Goal: Task Accomplishment & Management: Complete application form

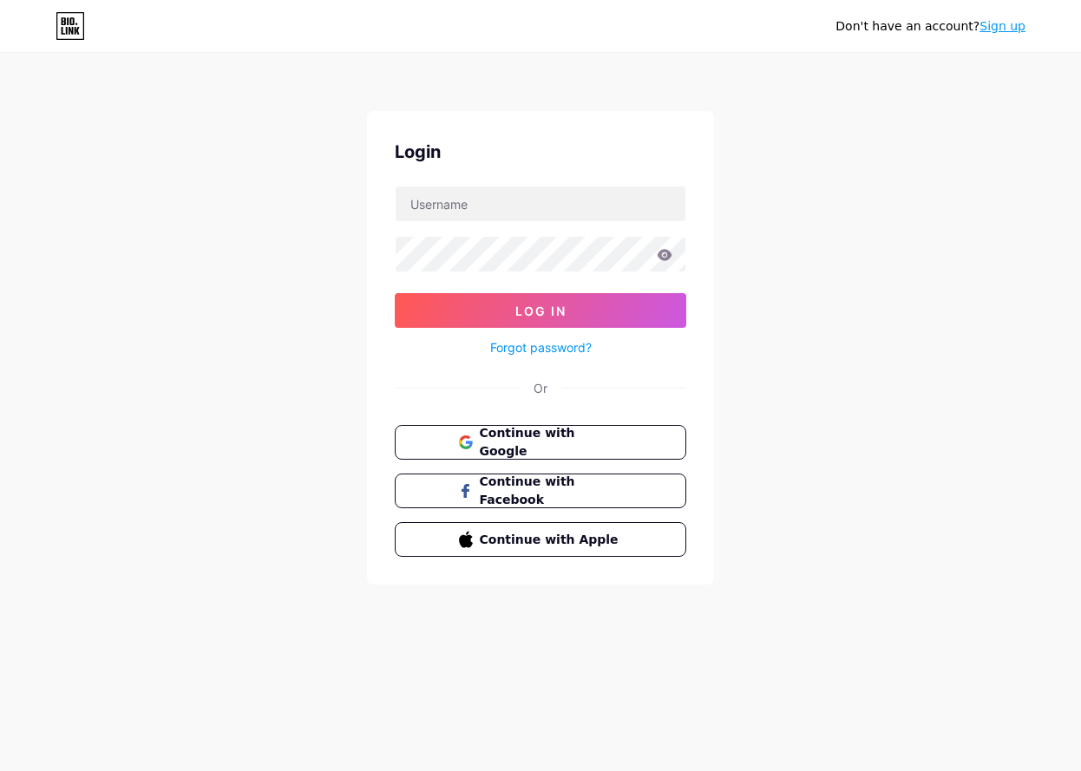
click at [537, 431] on button "Continue with Google" at bounding box center [541, 442] width 292 height 35
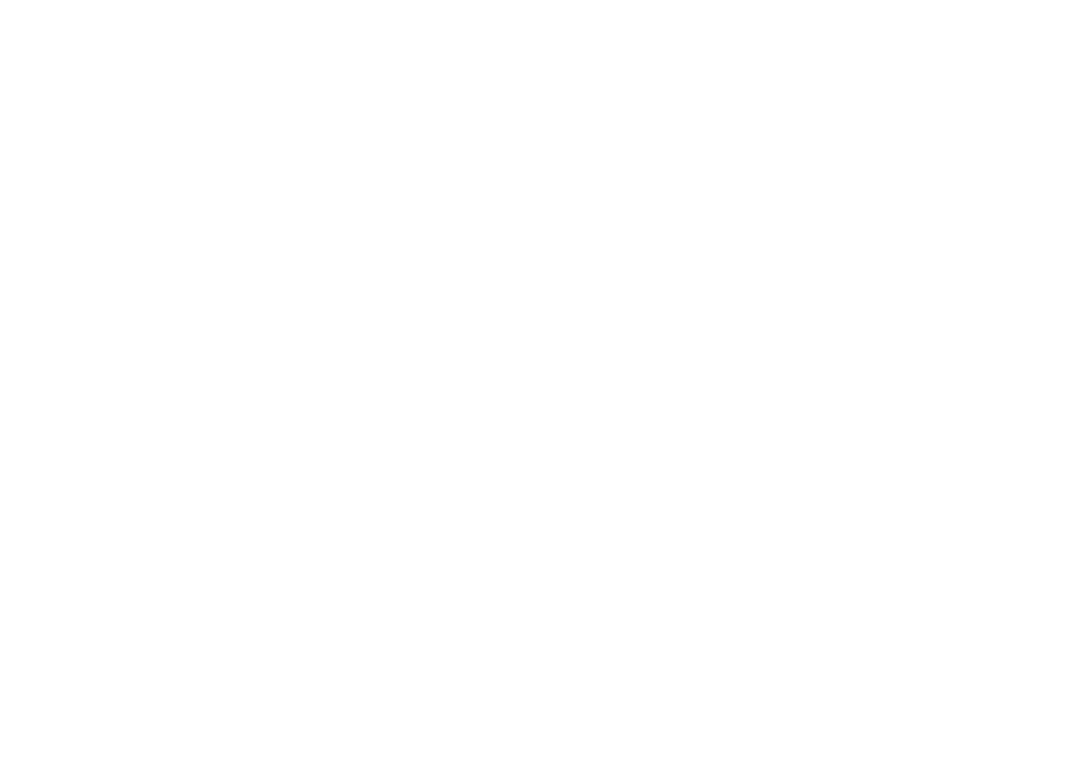
click at [486, 0] on html at bounding box center [540, 0] width 1081 height 0
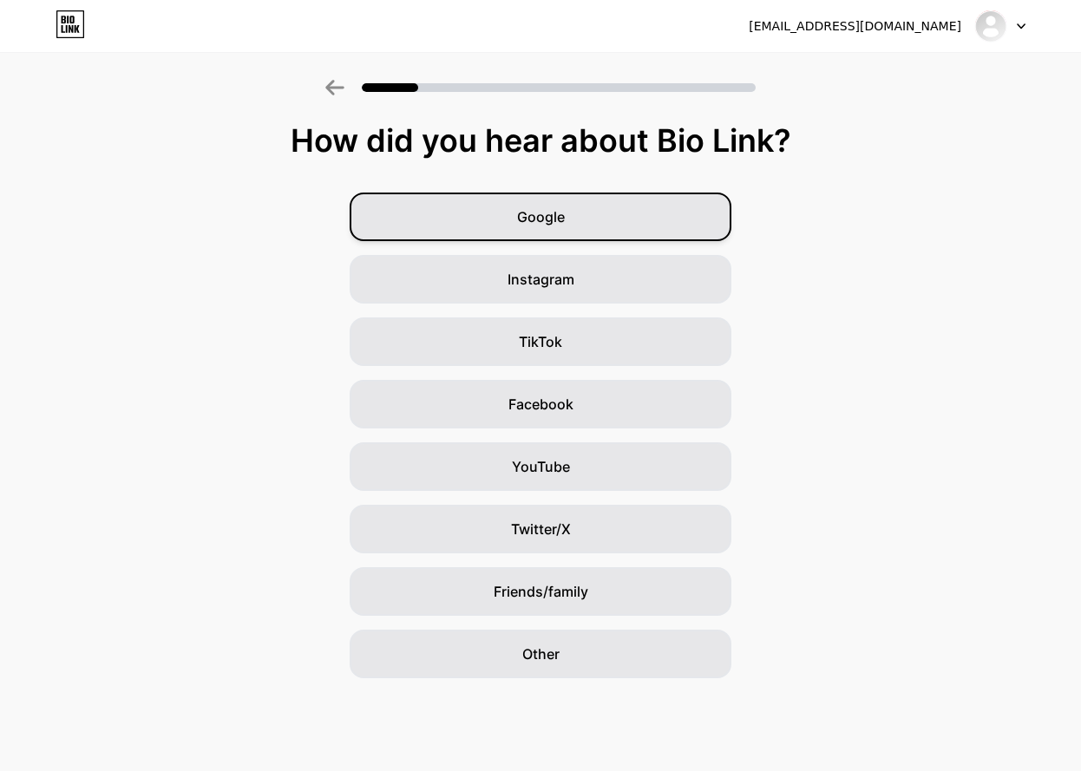
click at [580, 210] on div "Google" at bounding box center [541, 217] width 382 height 49
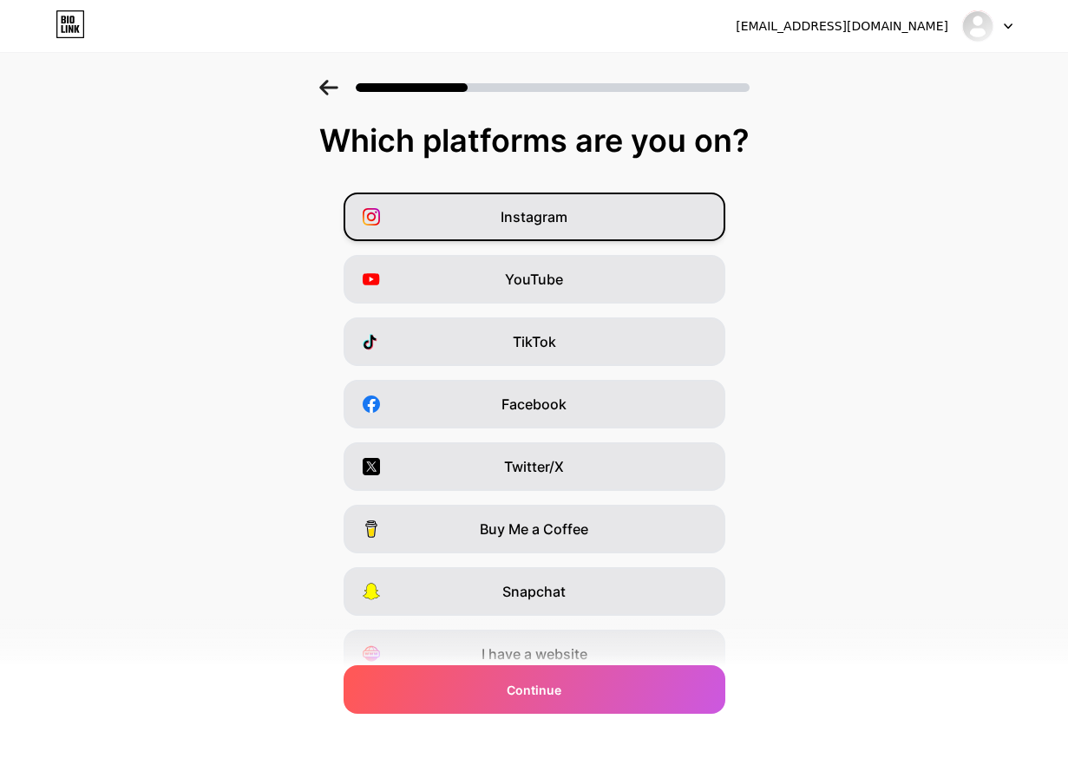
click at [527, 221] on span "Instagram" at bounding box center [534, 216] width 67 height 21
click at [502, 403] on div "Facebook" at bounding box center [535, 404] width 382 height 49
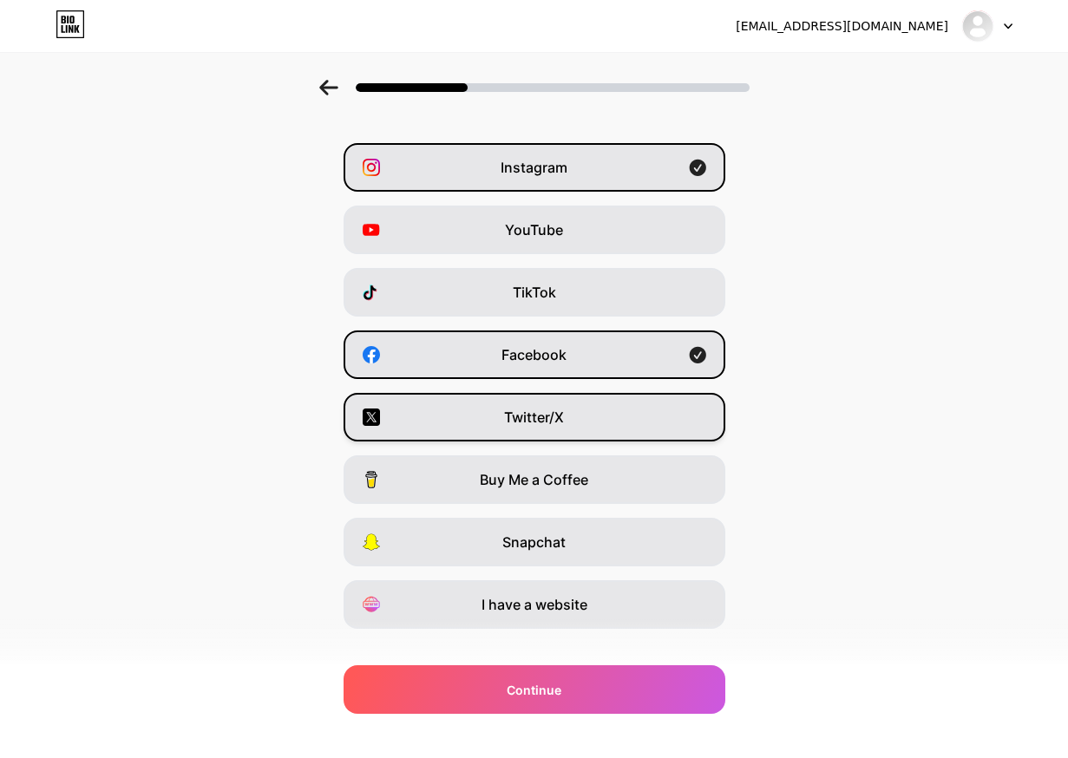
scroll to position [76, 0]
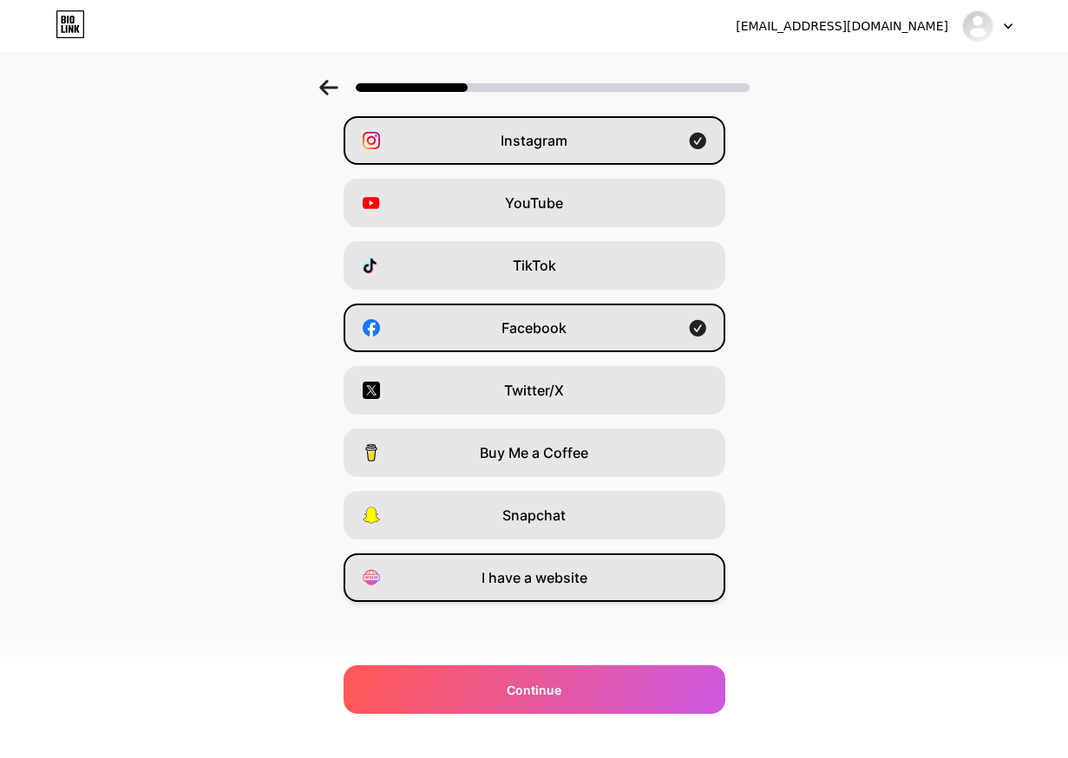
click at [540, 588] on div "I have a website" at bounding box center [535, 578] width 382 height 49
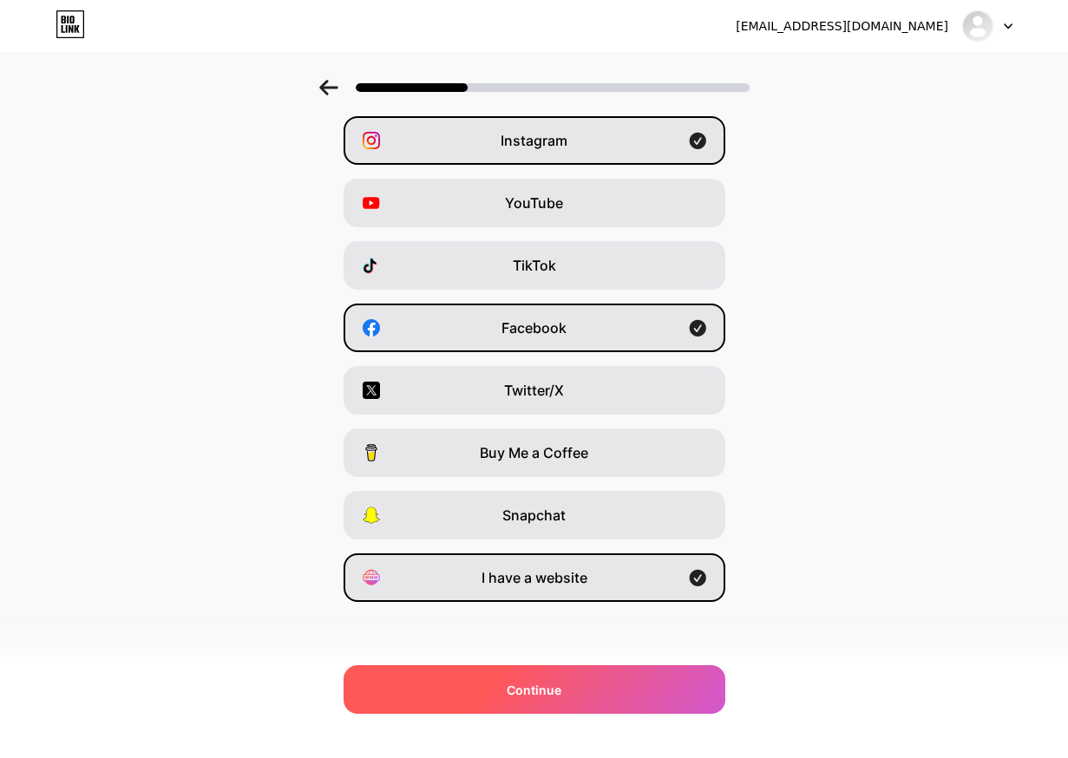
click at [524, 692] on span "Continue" at bounding box center [534, 690] width 55 height 18
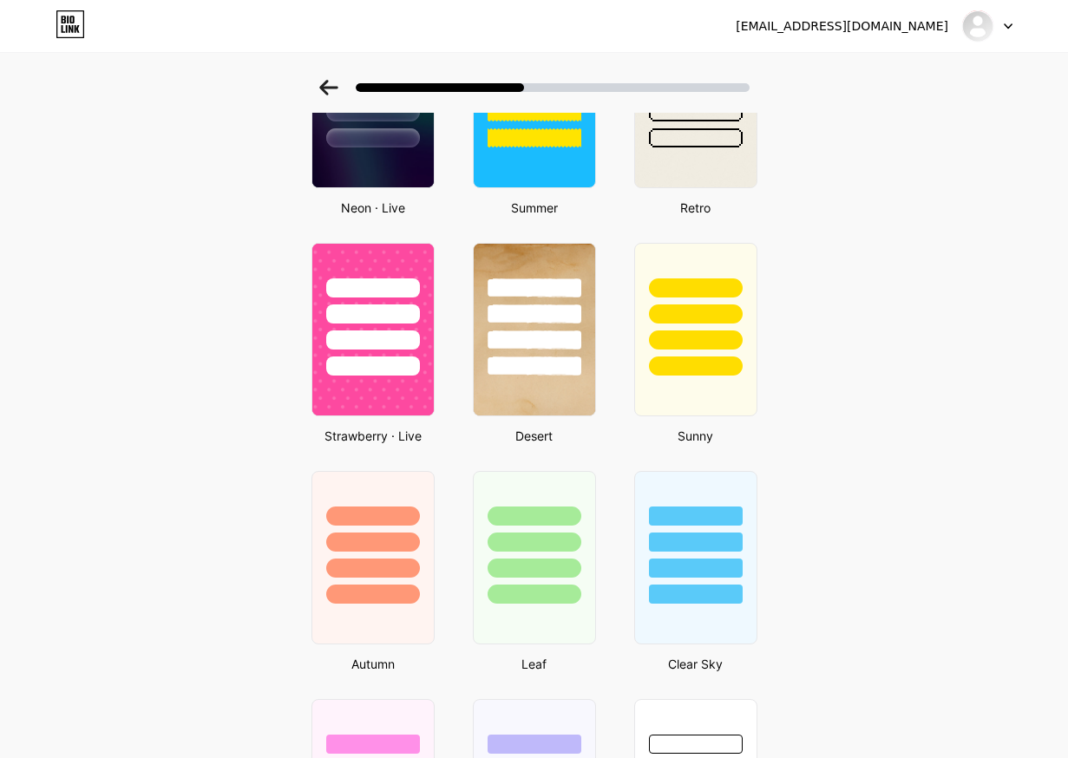
scroll to position [1128, 0]
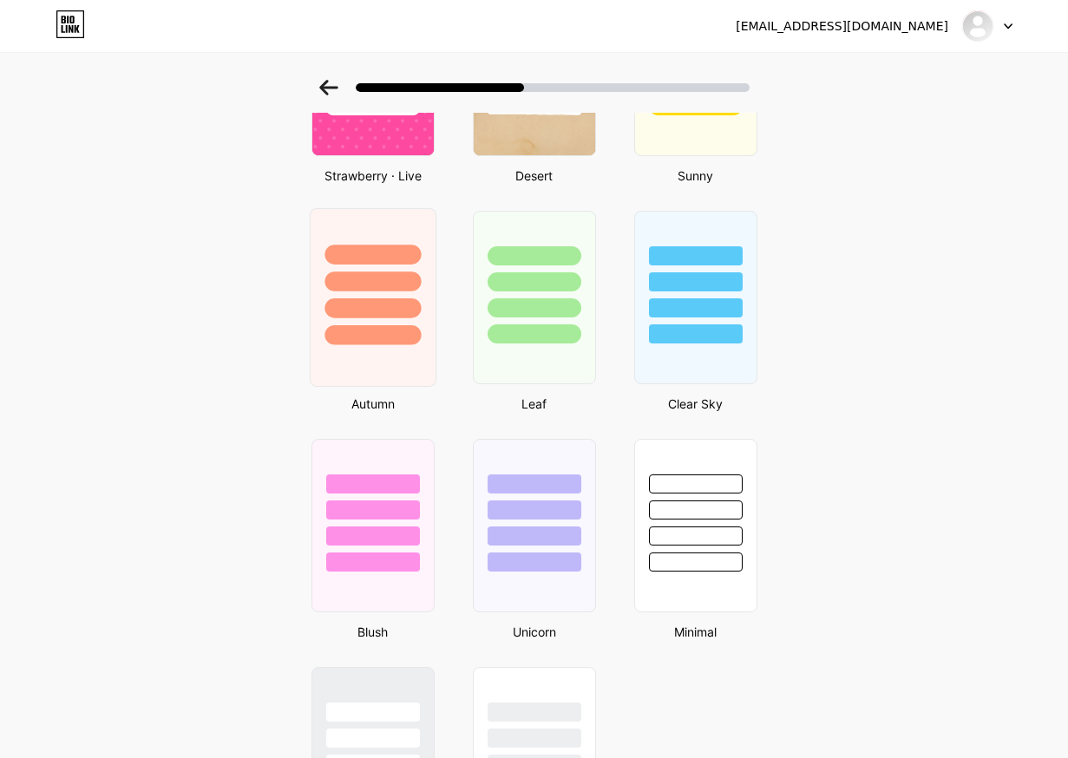
click at [363, 338] on div at bounding box center [372, 335] width 96 height 20
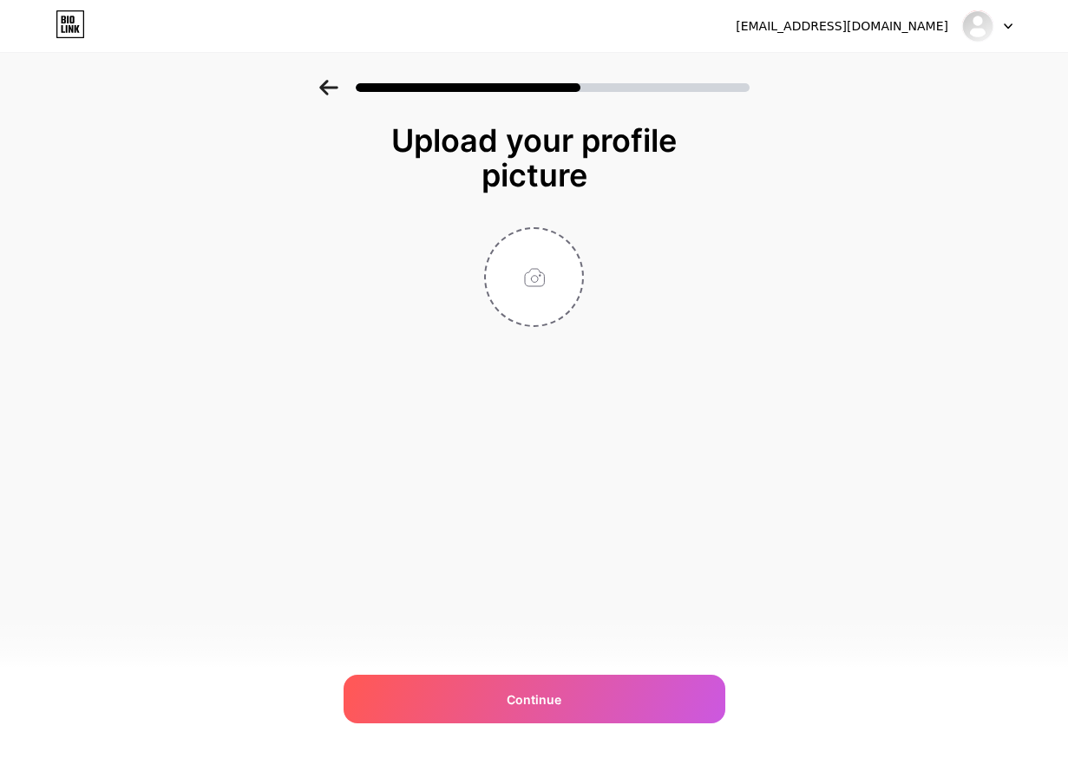
scroll to position [0, 0]
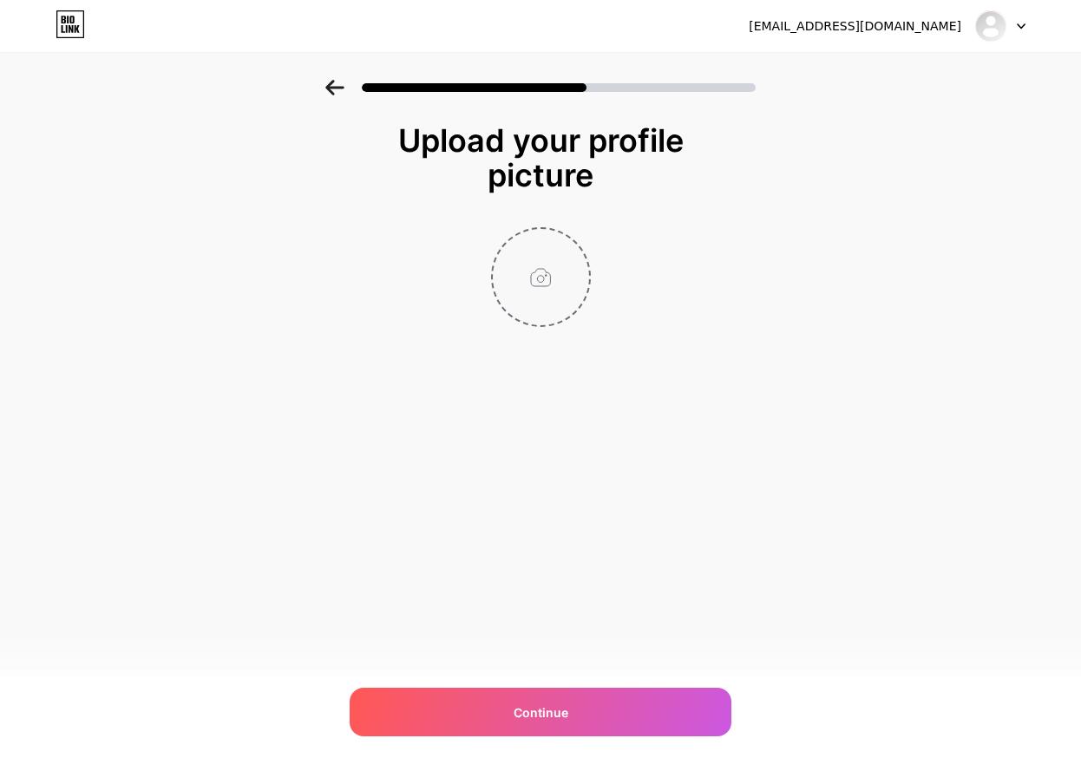
click at [559, 293] on input "file" at bounding box center [541, 277] width 96 height 96
drag, startPoint x: 692, startPoint y: 376, endPoint x: 611, endPoint y: 341, distance: 88.6
click at [691, 374] on div "Upload your profile picture Continue" at bounding box center [540, 268] width 347 height 291
click at [522, 308] on input "file" at bounding box center [541, 277] width 96 height 96
type input "C:\fakepath\559815328_122129193380955824_8861036625681604626_n.jpg"
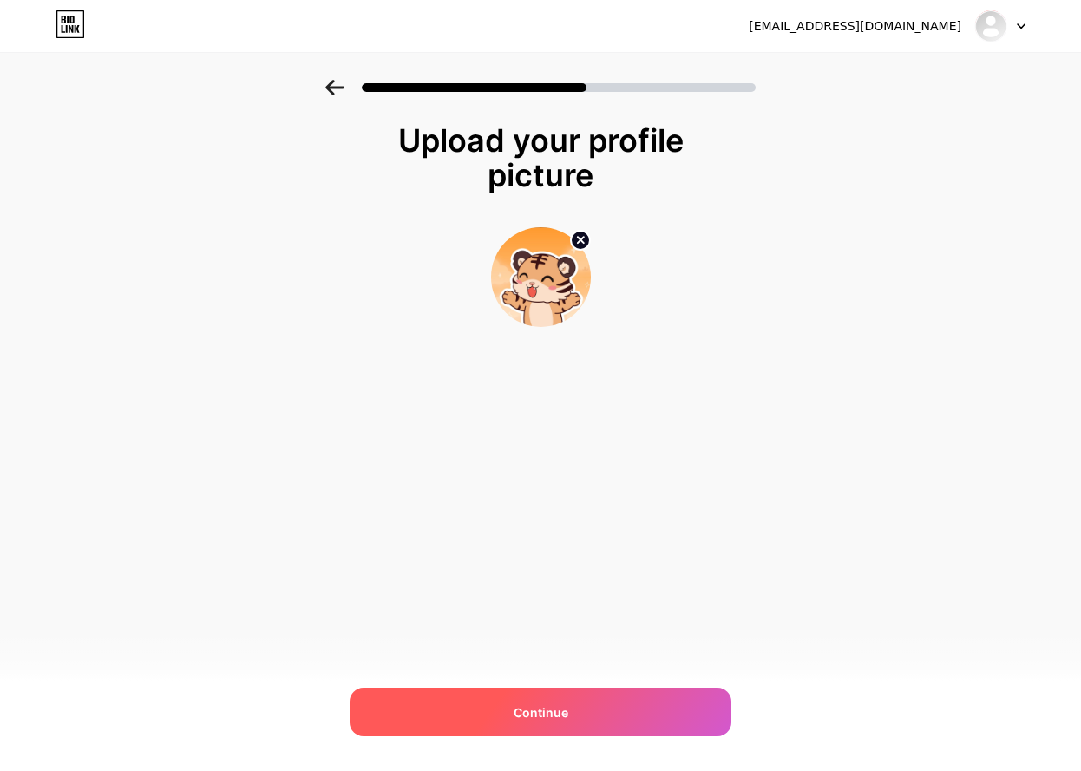
click at [536, 732] on div "Continue" at bounding box center [541, 712] width 382 height 49
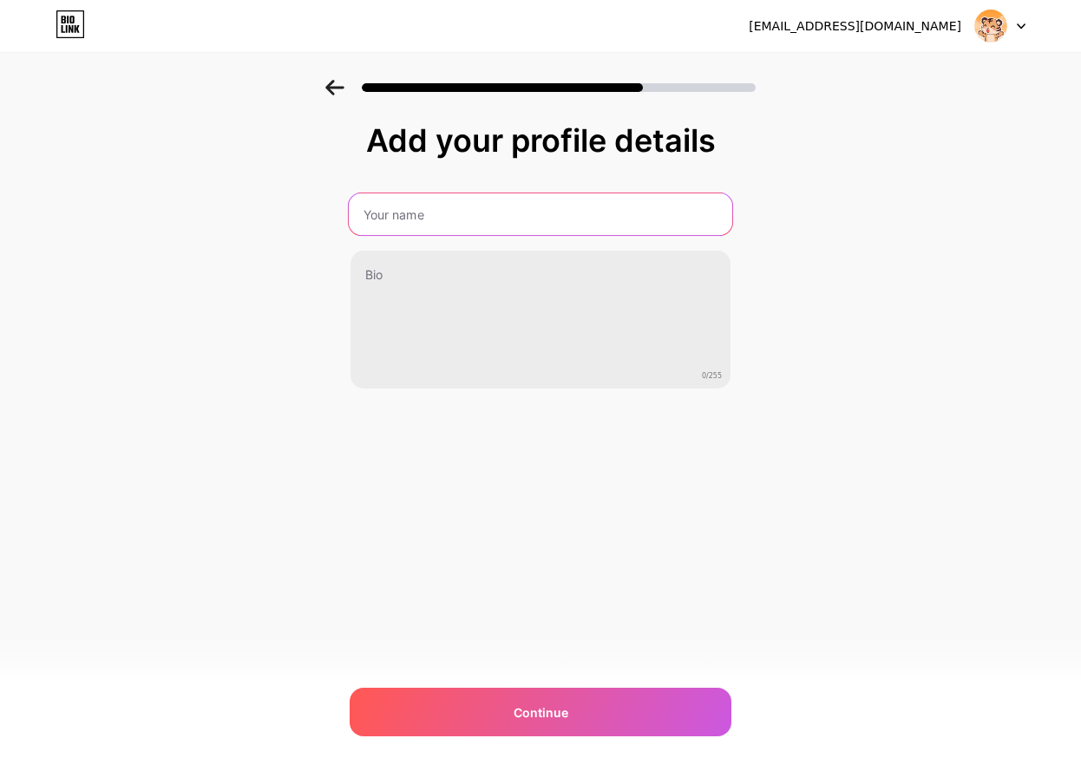
click at [423, 214] on input "text" at bounding box center [540, 214] width 383 height 42
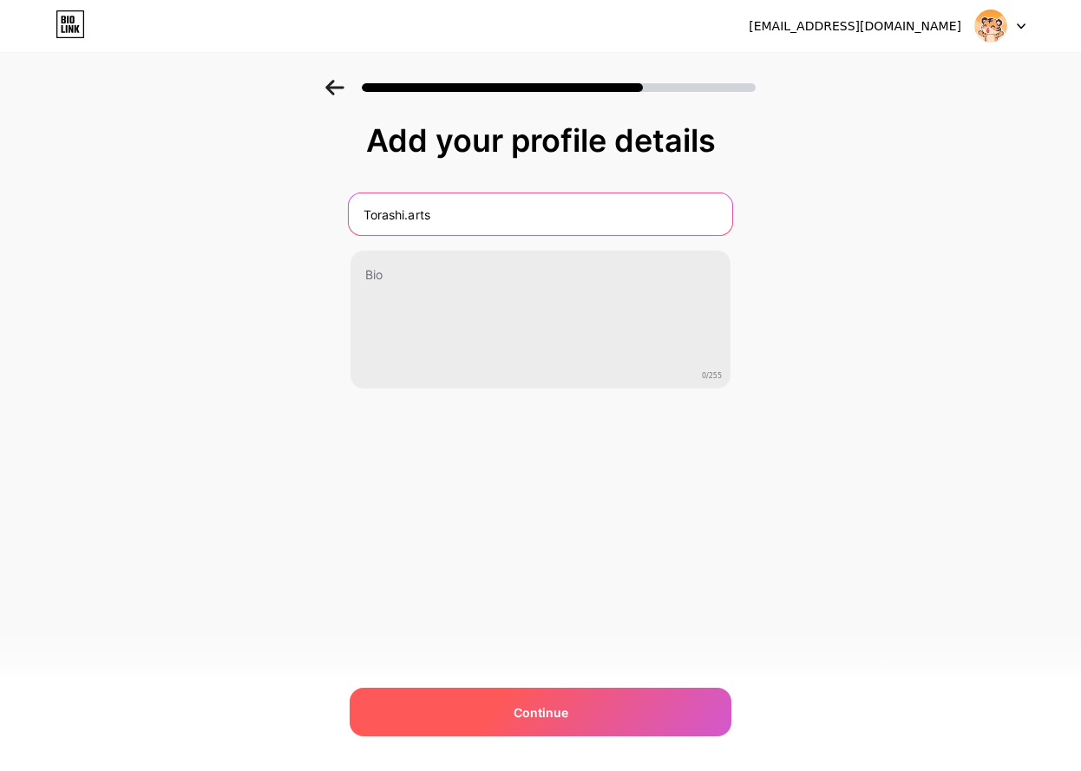
type input "Torashi.arts"
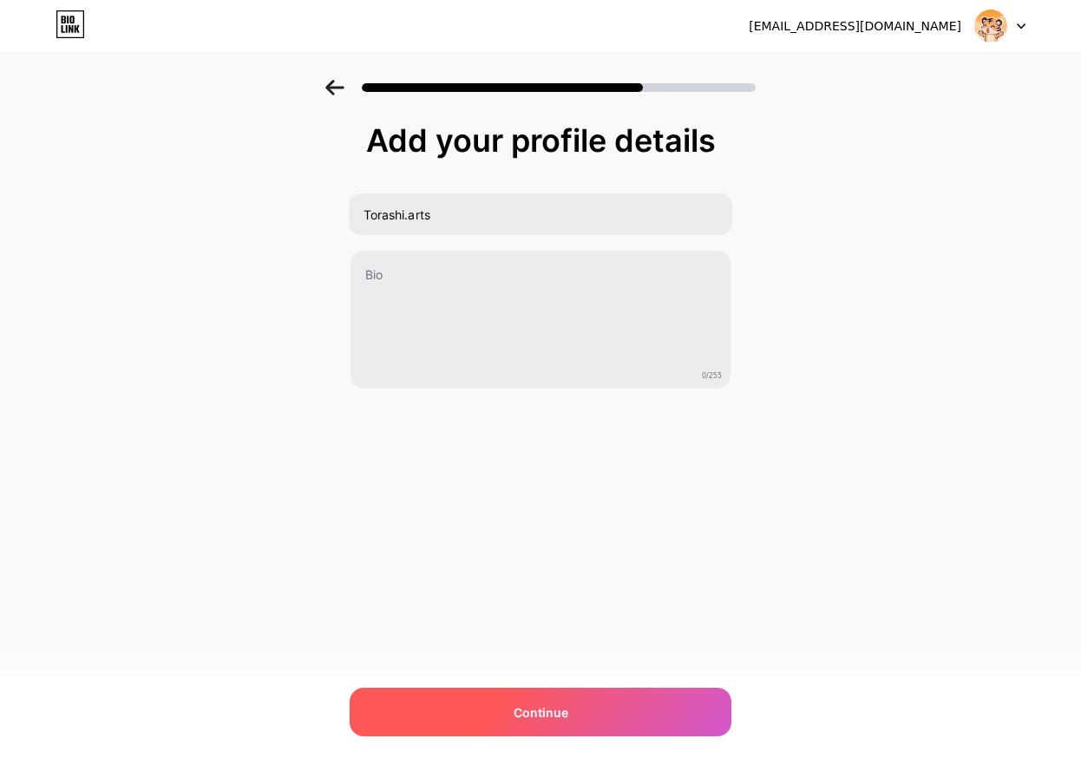
click at [560, 725] on div "Continue" at bounding box center [541, 712] width 382 height 49
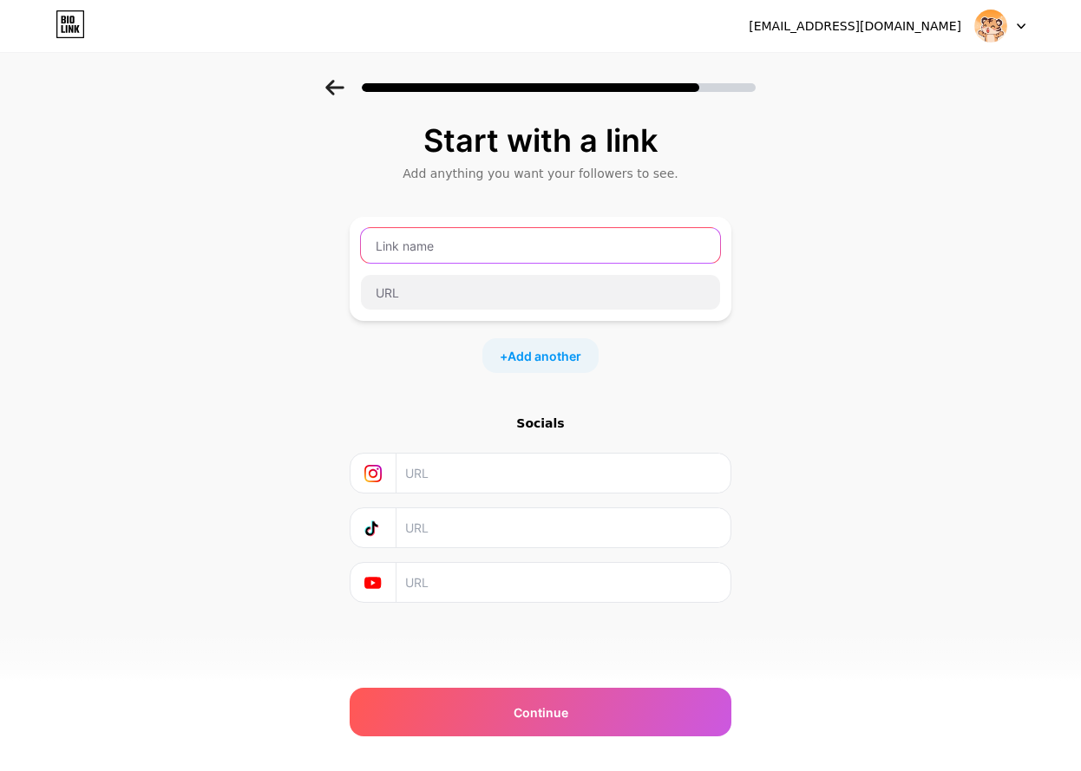
click at [420, 248] on input "text" at bounding box center [540, 245] width 359 height 35
click at [451, 251] on input "text" at bounding box center [540, 245] width 359 height 35
type input "Torashi.arts"
click at [451, 251] on input "Torashi.arts" at bounding box center [540, 245] width 359 height 35
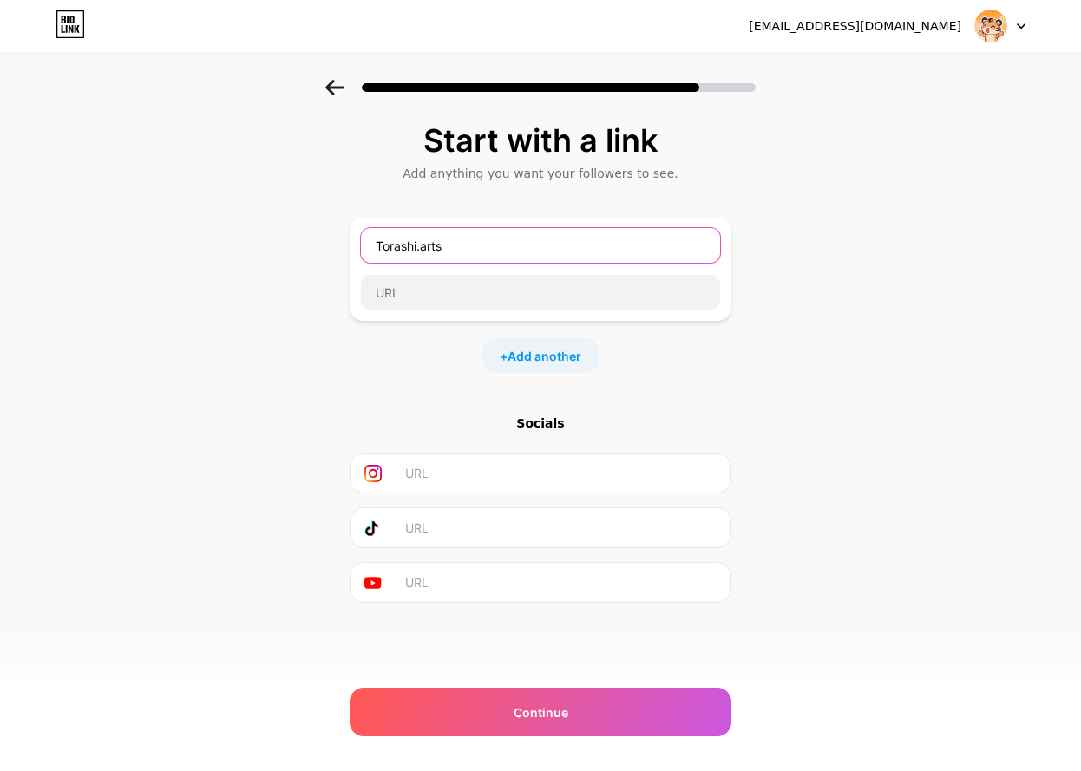
click at [451, 251] on input "Torashi.arts" at bounding box center [540, 245] width 359 height 35
click at [475, 251] on input "text" at bounding box center [540, 245] width 359 height 35
click at [475, 251] on input "Fac" at bounding box center [540, 245] width 359 height 35
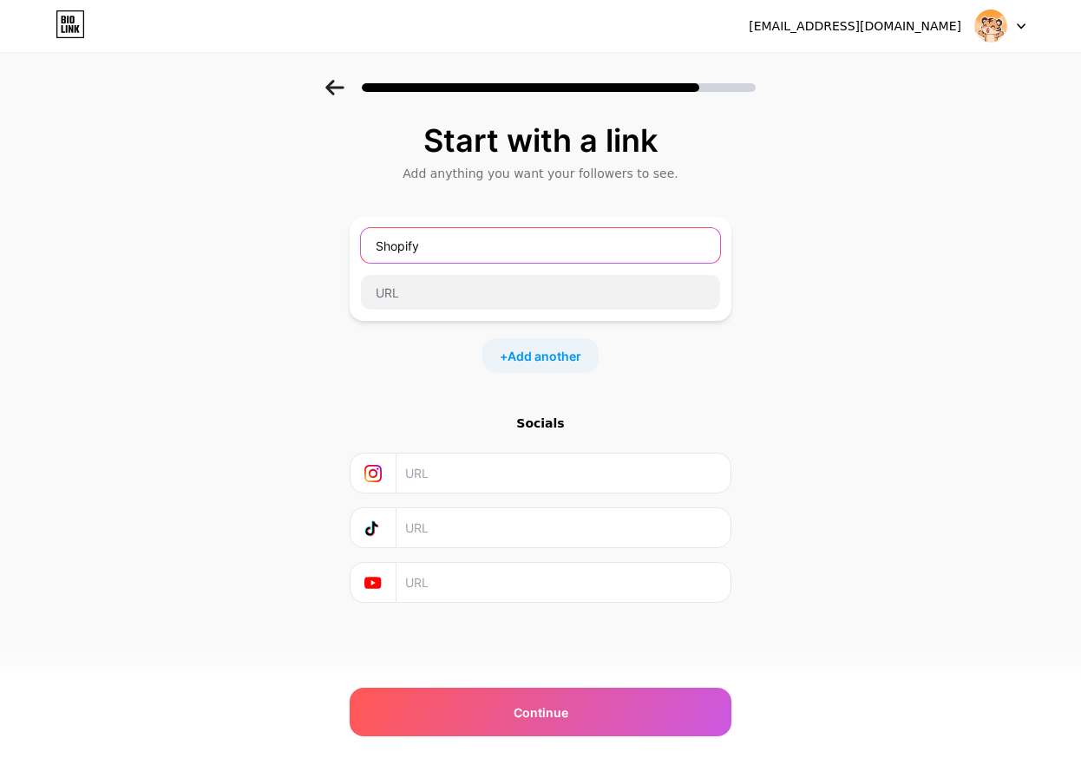
type input "Shopify"
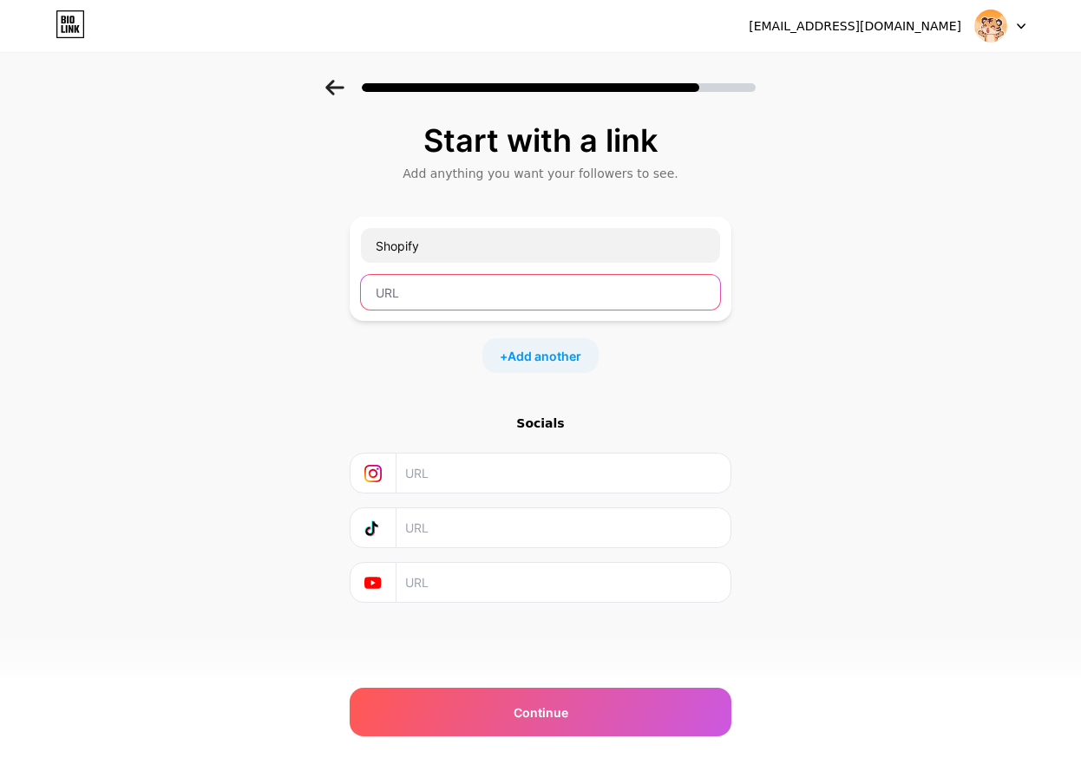
click at [462, 291] on input "text" at bounding box center [540, 292] width 359 height 35
paste input "[URL][DOMAIN_NAME]"
type input "[URL][DOMAIN_NAME]"
click at [536, 345] on div "+ Add another" at bounding box center [540, 355] width 116 height 35
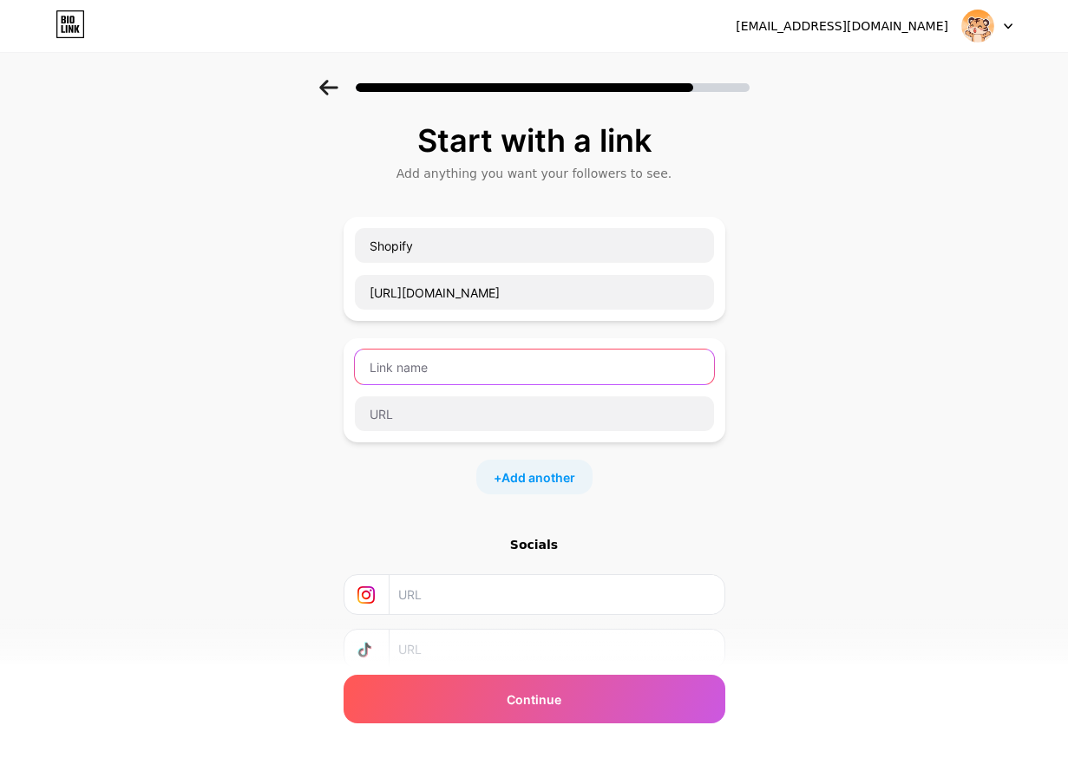
click at [494, 370] on input "text" at bounding box center [534, 367] width 359 height 35
type input "Facebook"
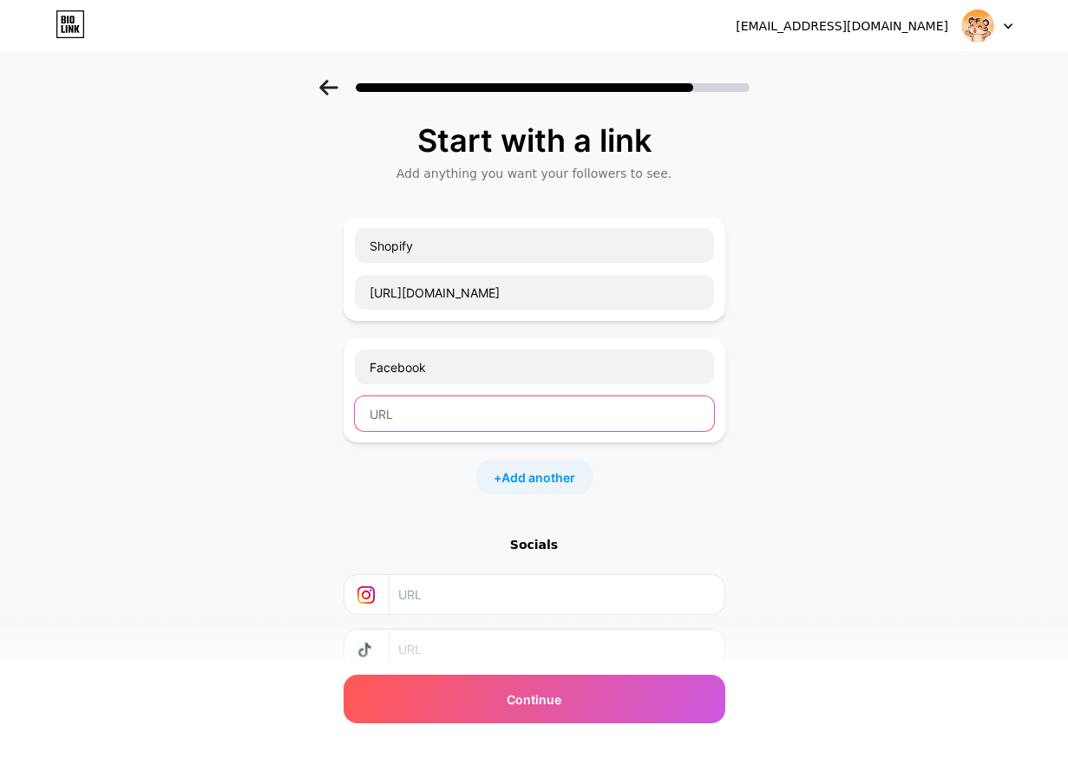
drag, startPoint x: 462, startPoint y: 428, endPoint x: 507, endPoint y: 449, distance: 49.7
click at [462, 430] on input "text" at bounding box center [534, 413] width 359 height 35
paste input "[URL][DOMAIN_NAME][DOMAIN_NAME]"
type input "[URL][DOMAIN_NAME][DOMAIN_NAME]"
click at [514, 476] on span "Add another" at bounding box center [538, 477] width 74 height 18
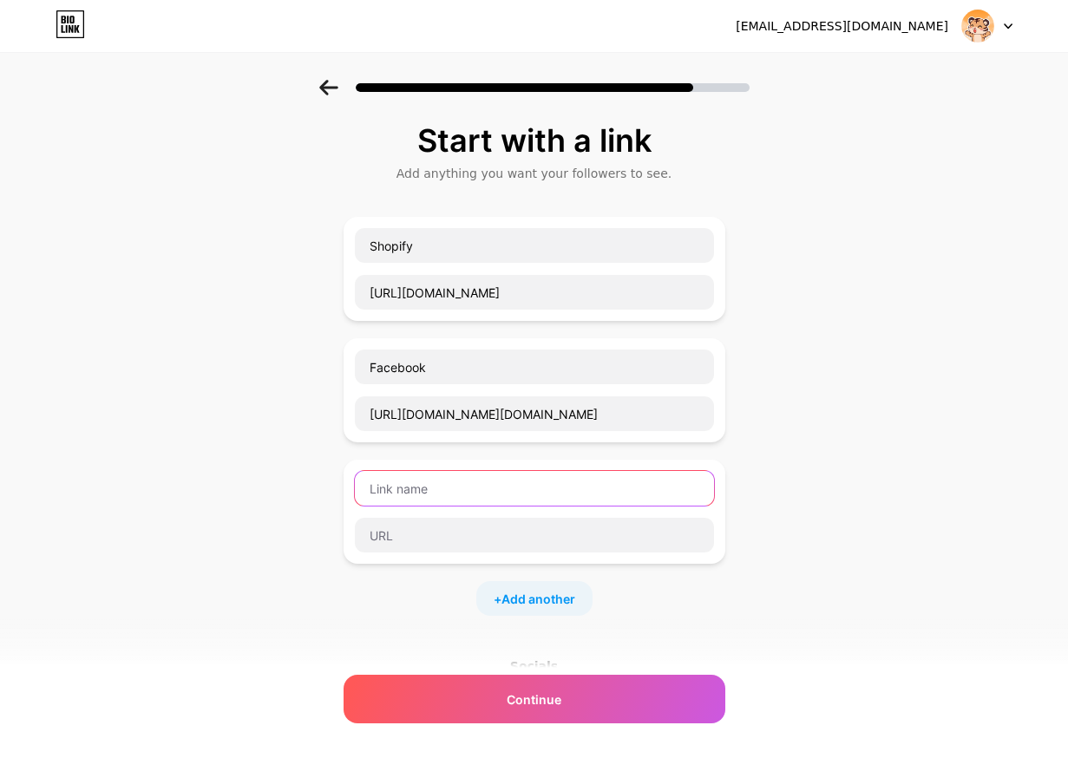
click at [480, 477] on input "text" at bounding box center [534, 488] width 359 height 35
type input "Instagram"
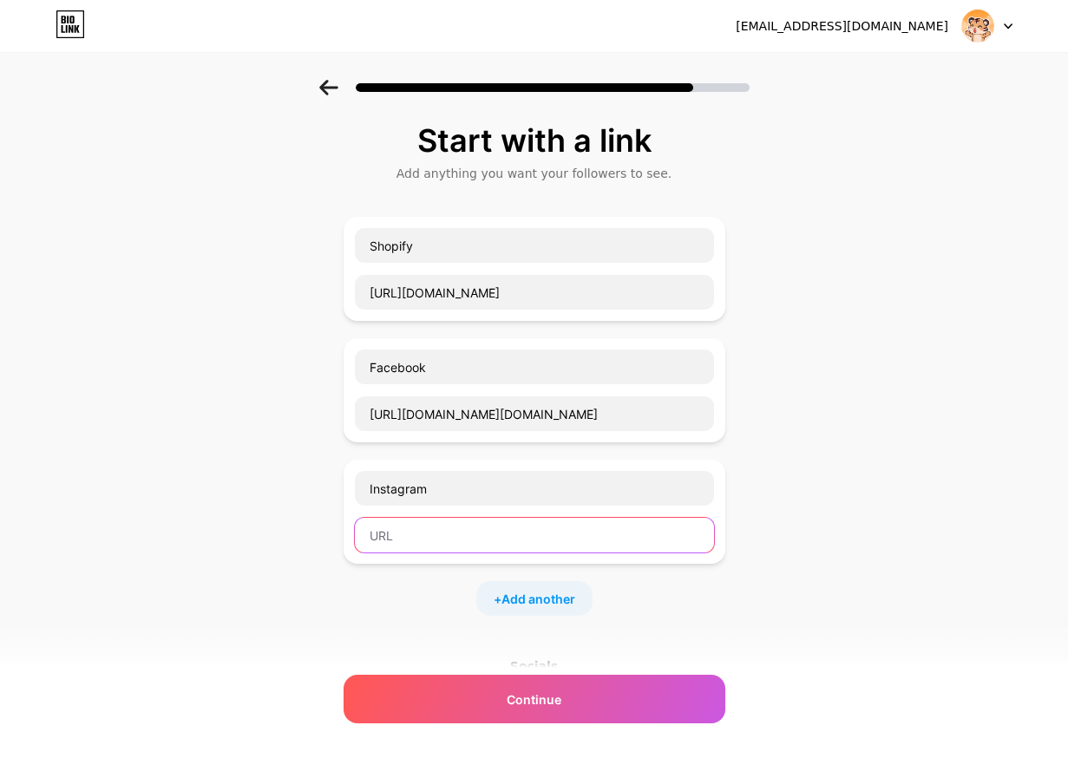
click at [463, 533] on input "text" at bounding box center [534, 535] width 359 height 35
paste input "[URL][DOMAIN_NAME][DOMAIN_NAME]"
type input "[URL][DOMAIN_NAME][DOMAIN_NAME]"
click at [495, 573] on div "Shopify [URL][DOMAIN_NAME] Facebook [URL][DOMAIN_NAME][DOMAIN_NAME] Instagram […" at bounding box center [535, 416] width 382 height 399
click at [502, 588] on div "+ Add another" at bounding box center [534, 598] width 116 height 35
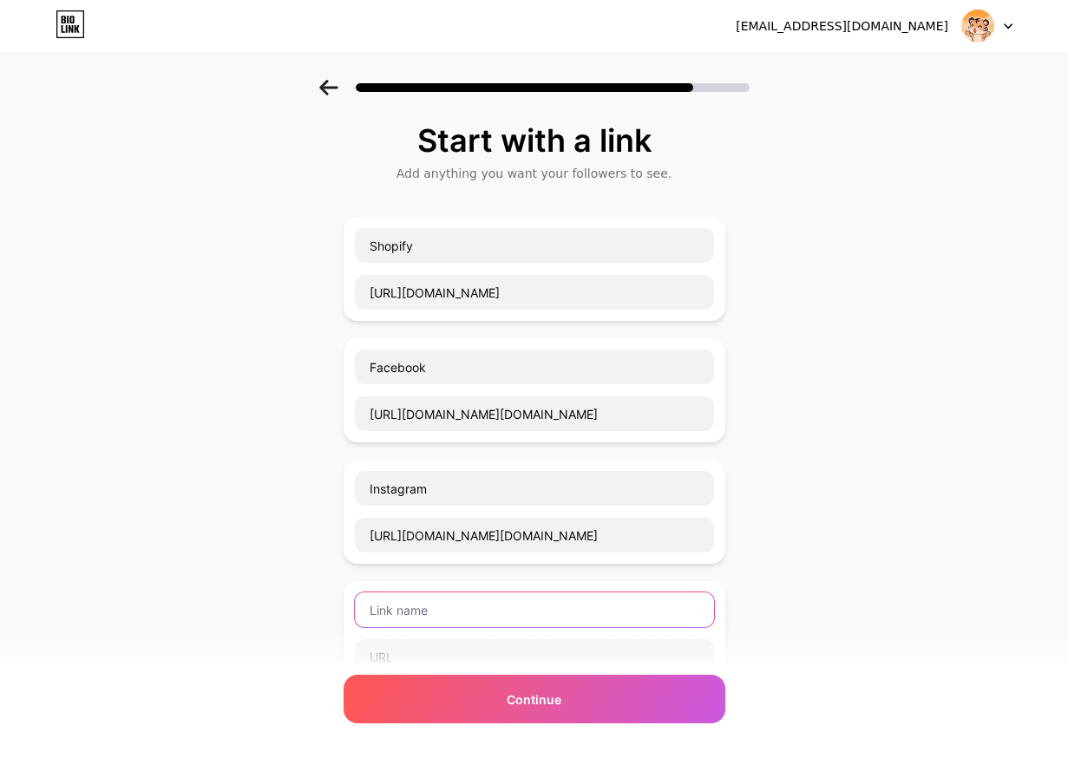
click at [429, 617] on input "text" at bounding box center [534, 610] width 359 height 35
type input "TikTok"
click at [402, 648] on input "text" at bounding box center [534, 656] width 359 height 35
paste input "[URL][DOMAIN_NAME][DOMAIN_NAME]"
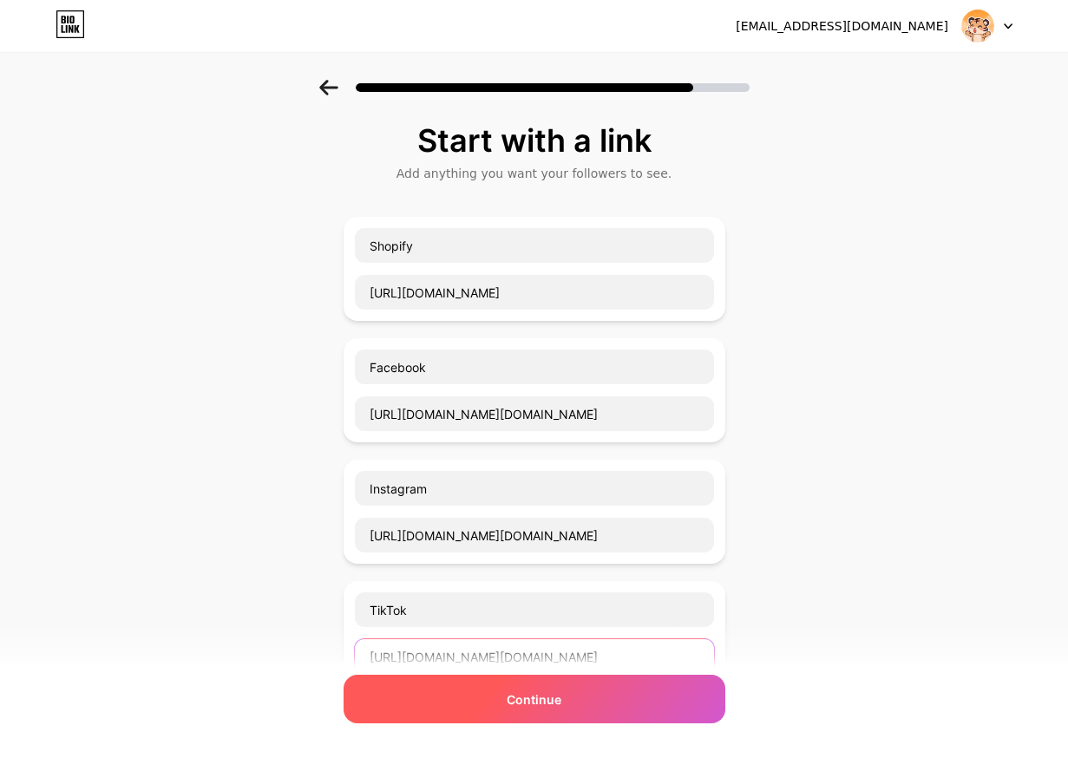
type input "[URL][DOMAIN_NAME][DOMAIN_NAME]"
click at [495, 689] on div "Continue" at bounding box center [535, 699] width 382 height 49
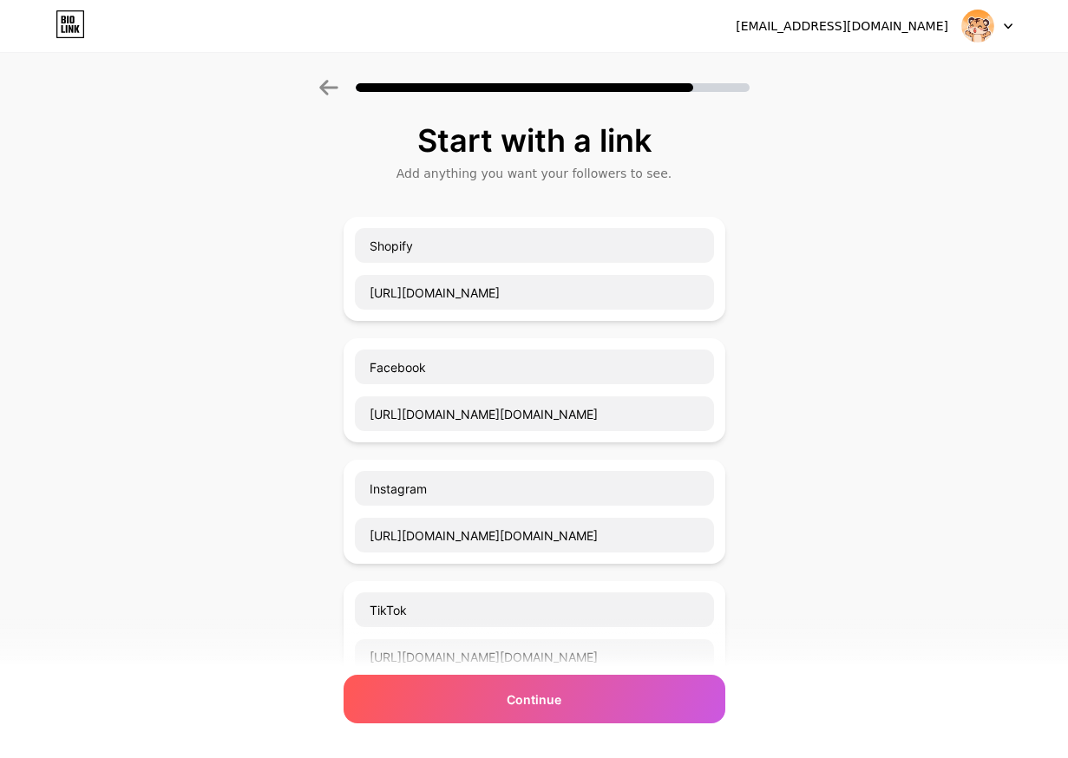
scroll to position [87, 0]
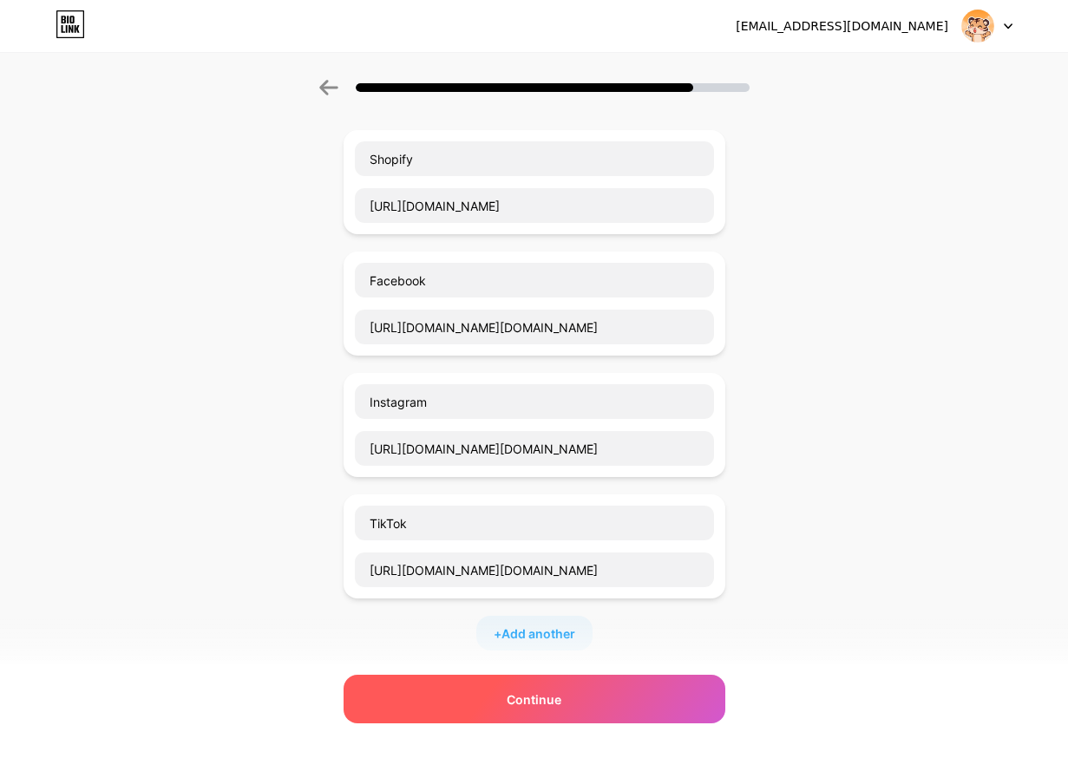
click at [594, 703] on div "Continue" at bounding box center [535, 699] width 382 height 49
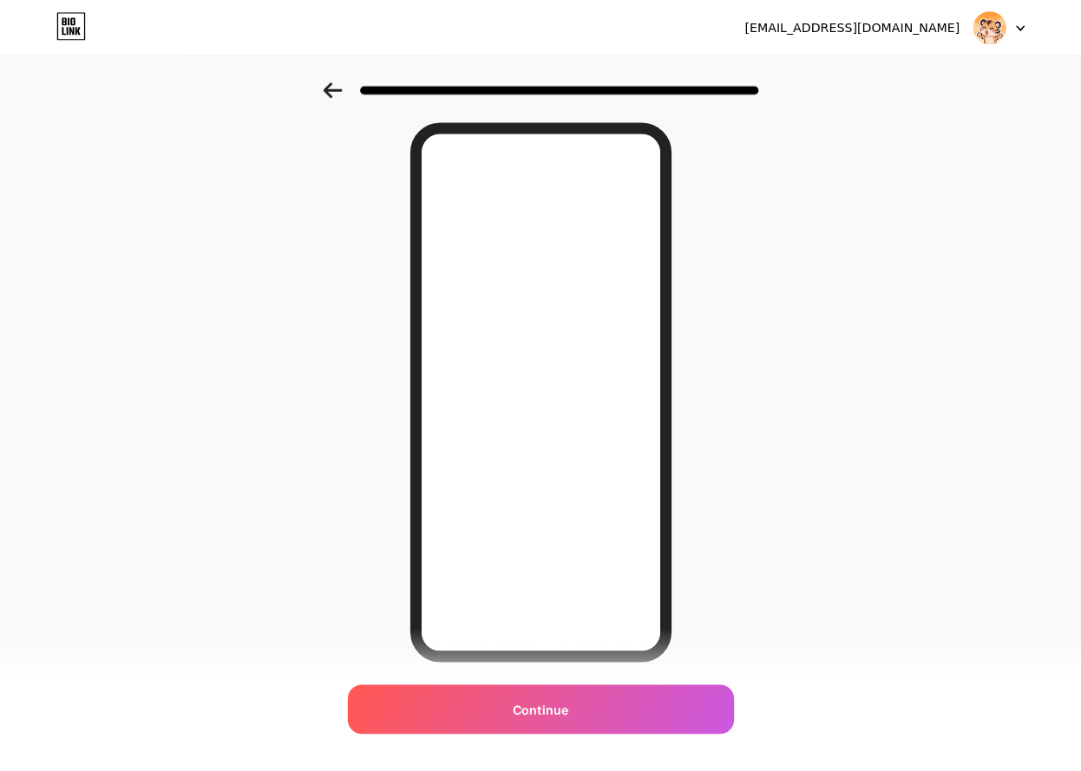
scroll to position [0, 0]
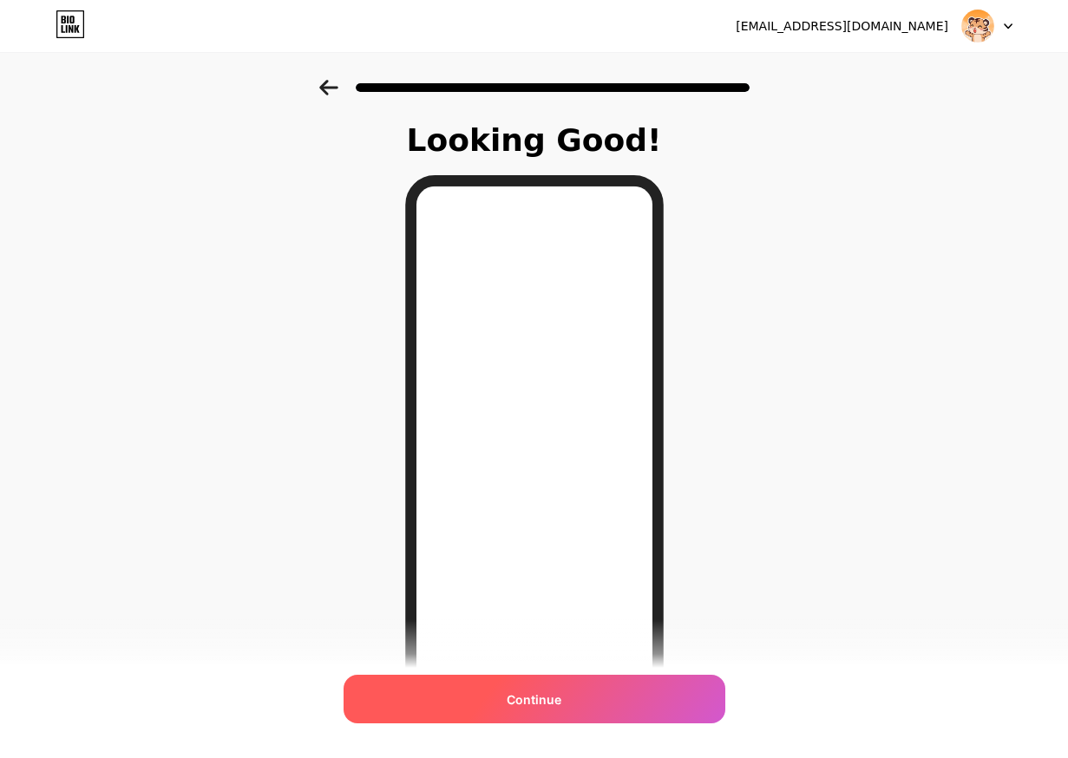
click at [533, 703] on span "Continue" at bounding box center [534, 700] width 55 height 18
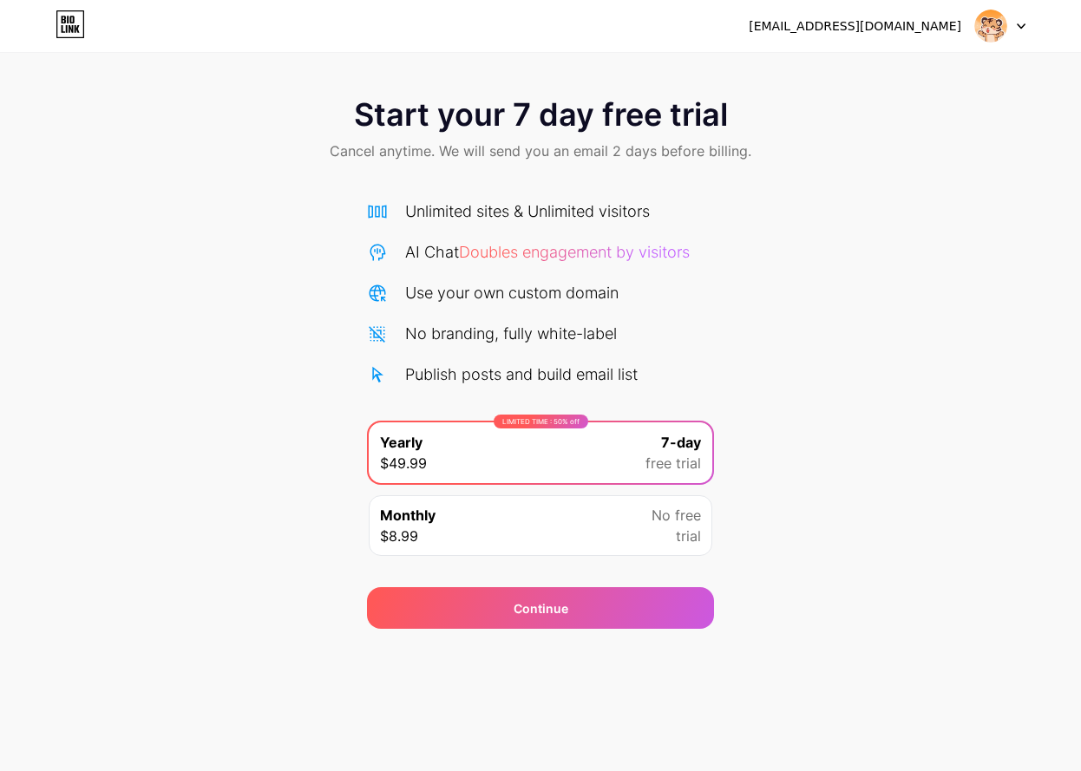
click at [661, 536] on div "No free trial" at bounding box center [676, 526] width 49 height 42
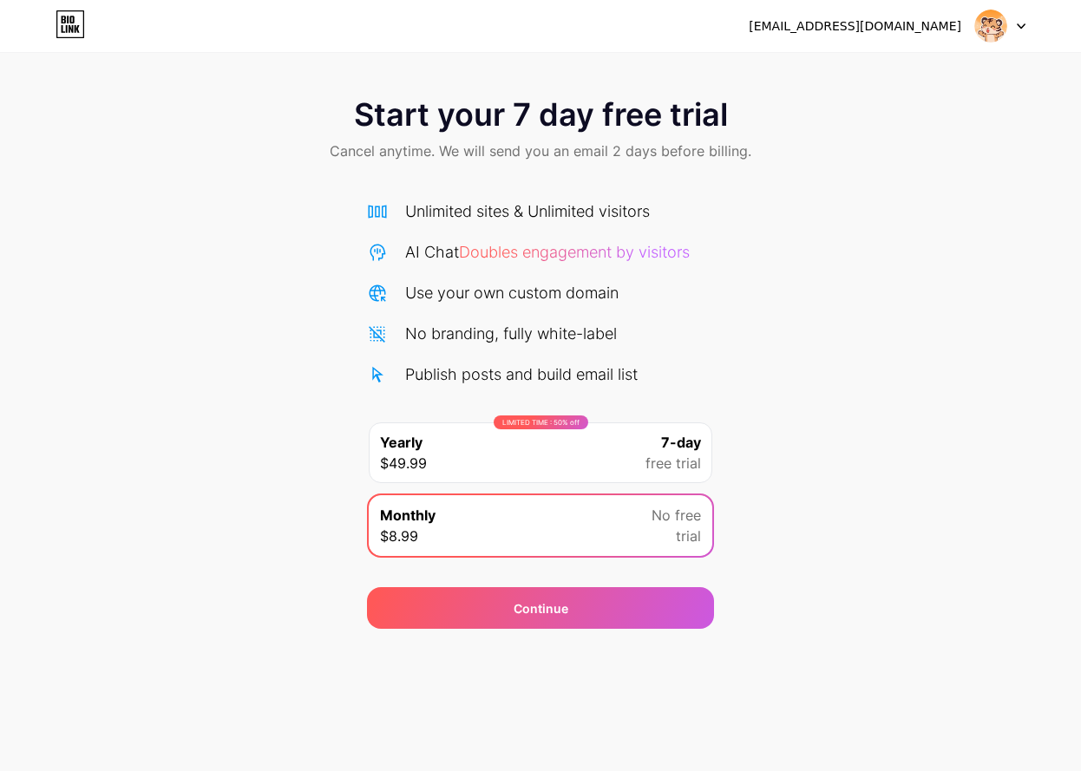
click at [511, 262] on div "AI Chat Doubles engagement by visitors" at bounding box center [547, 251] width 285 height 23
click at [509, 259] on span "Doubles engagement by visitors" at bounding box center [574, 252] width 231 height 18
click at [508, 259] on span "Doubles engagement by visitors" at bounding box center [574, 252] width 231 height 18
click at [508, 258] on span "Doubles engagement by visitors" at bounding box center [574, 252] width 231 height 18
drag, startPoint x: 508, startPoint y: 258, endPoint x: 740, endPoint y: 30, distance: 324.5
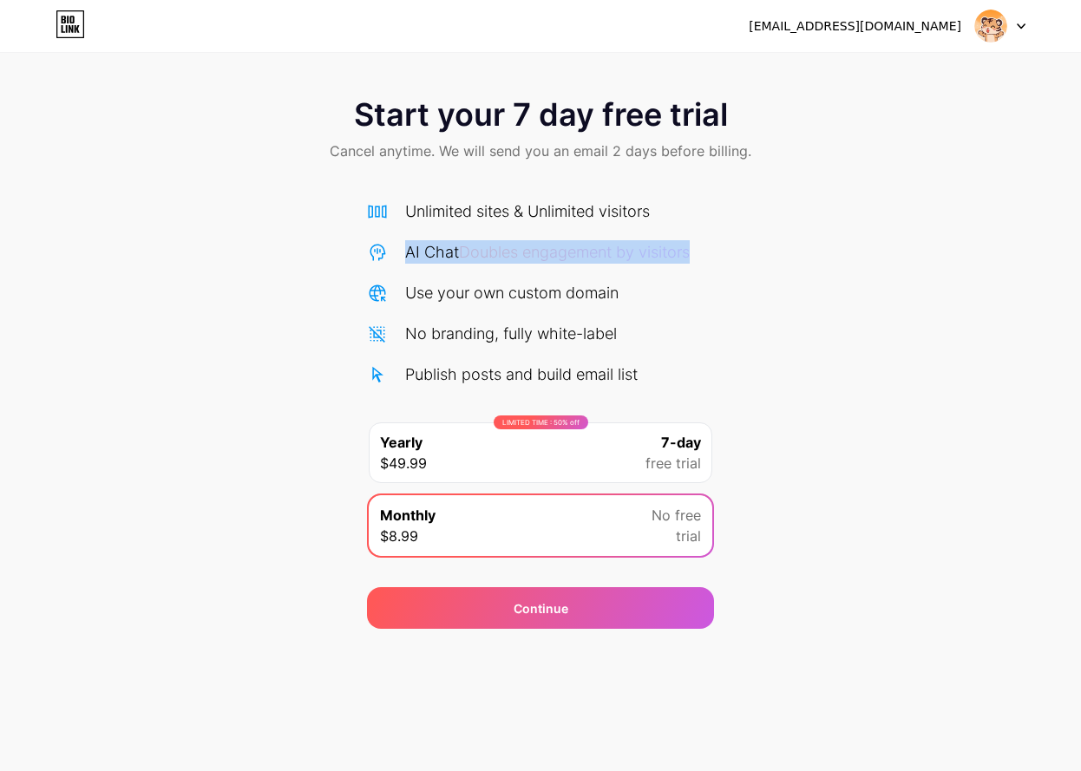
click at [511, 254] on span "Doubles engagement by visitors" at bounding box center [574, 252] width 231 height 18
click at [61, 22] on icon at bounding box center [70, 24] width 29 height 28
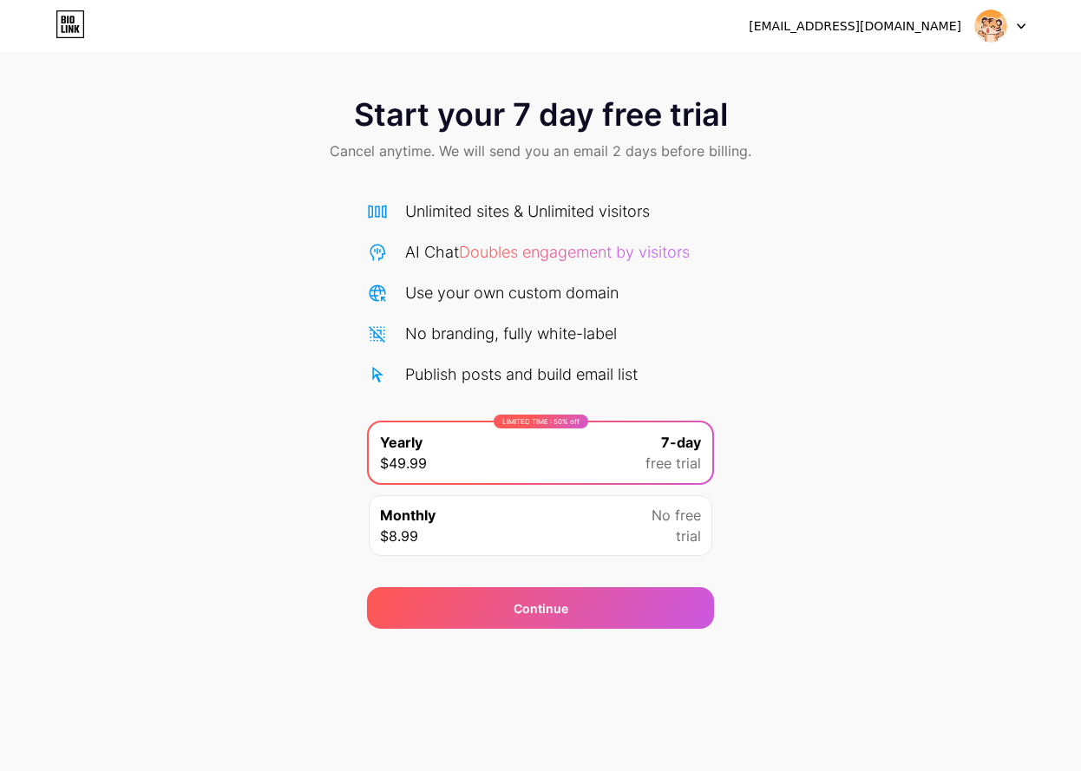
click at [1015, 29] on div at bounding box center [1000, 25] width 50 height 31
click at [860, 64] on li "Logout" at bounding box center [916, 71] width 215 height 47
